Goal: Transaction & Acquisition: Purchase product/service

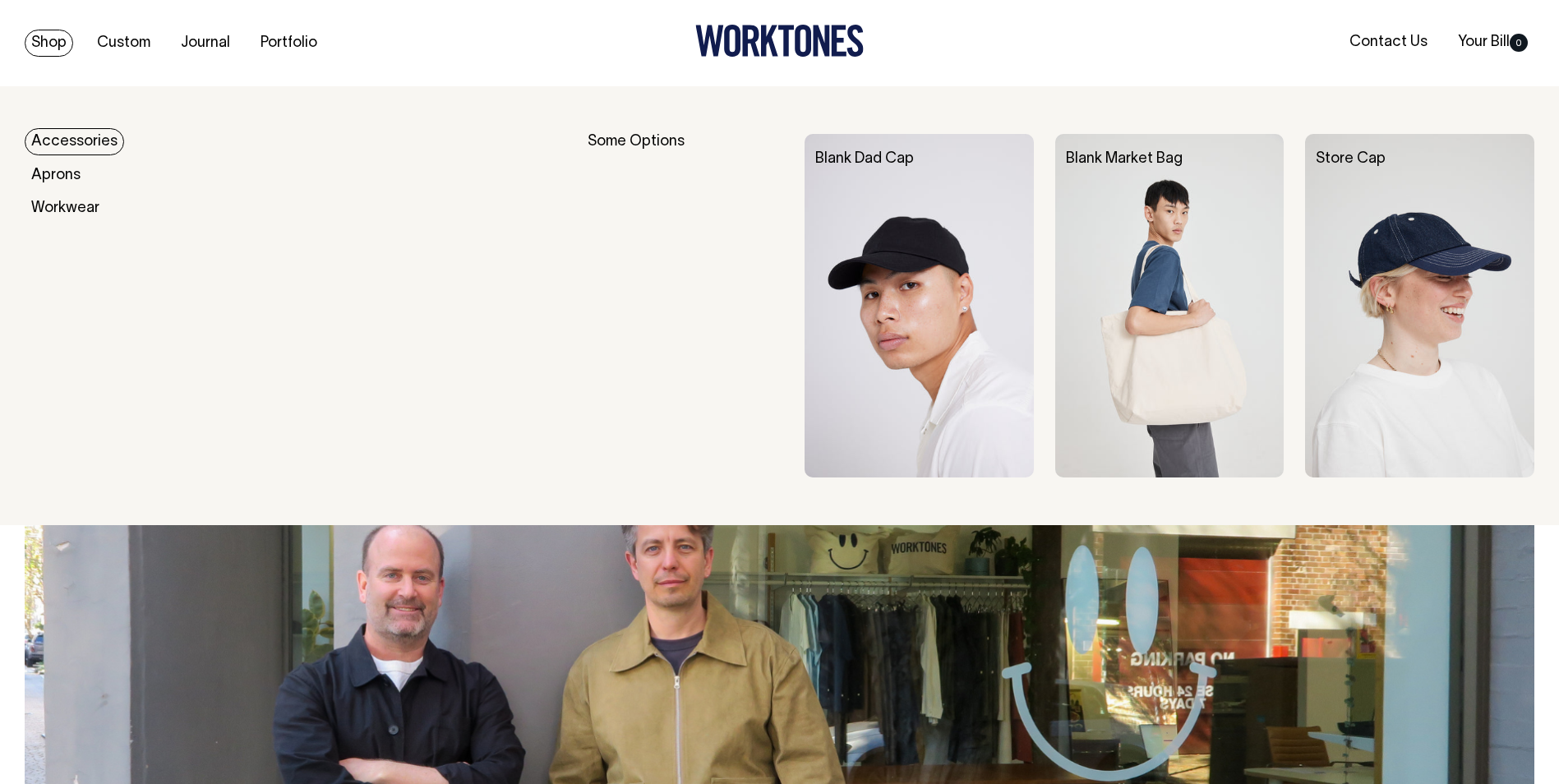
click at [29, 37] on link "Shop" at bounding box center [48, 43] width 48 height 28
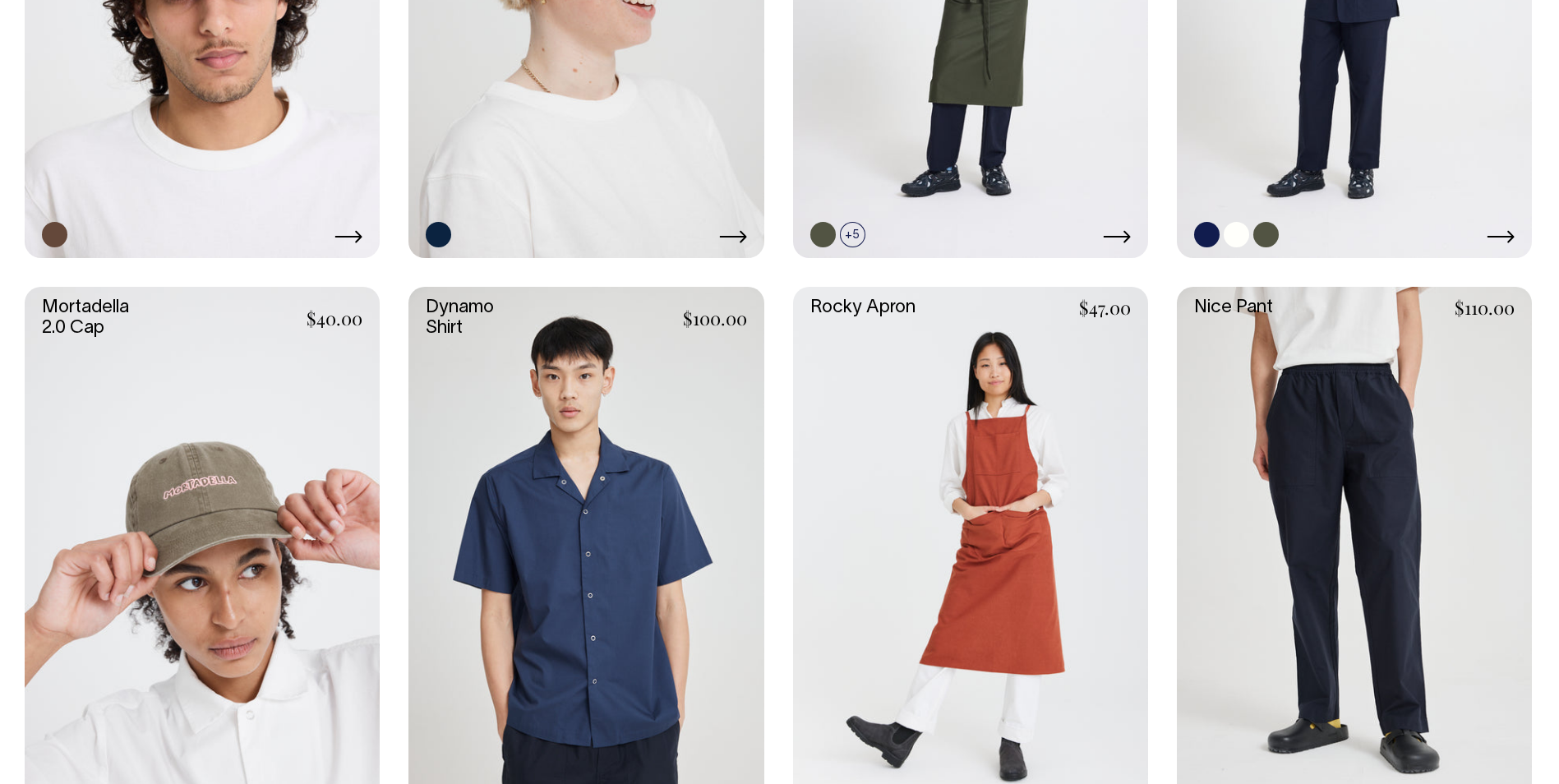
scroll to position [1318, 0]
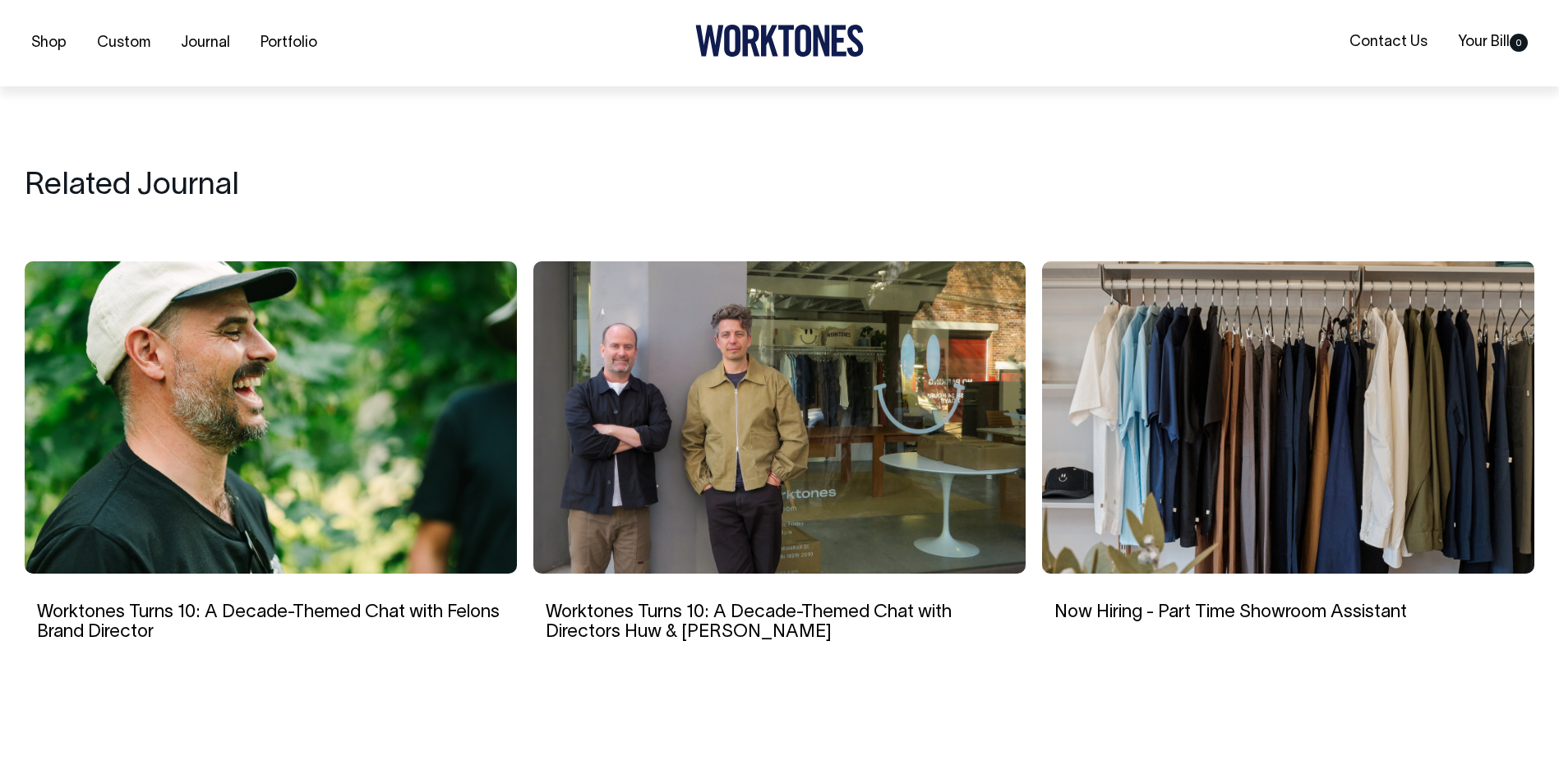
scroll to position [2793, 0]
